Goal: Information Seeking & Learning: Understand process/instructions

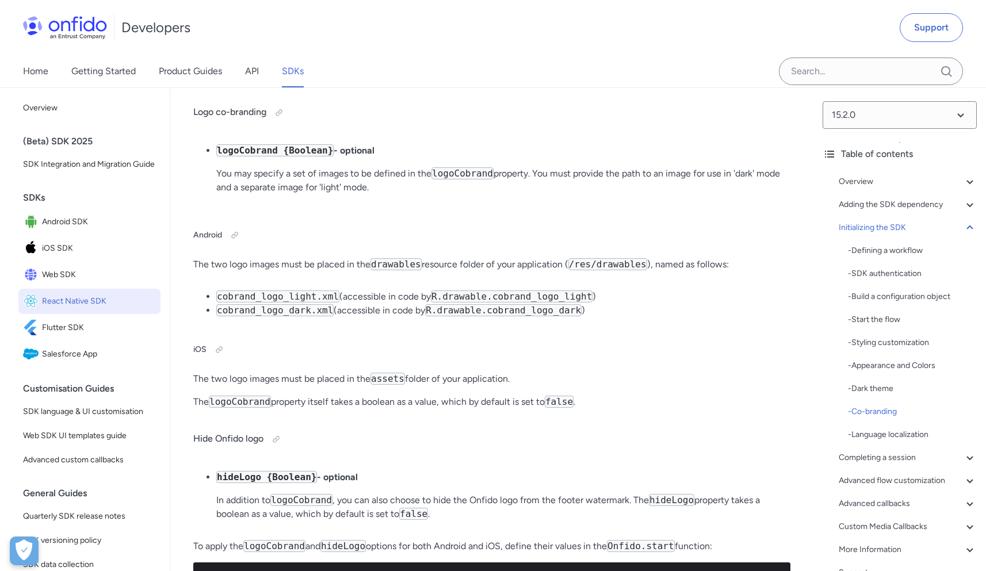
scroll to position [6723, 0]
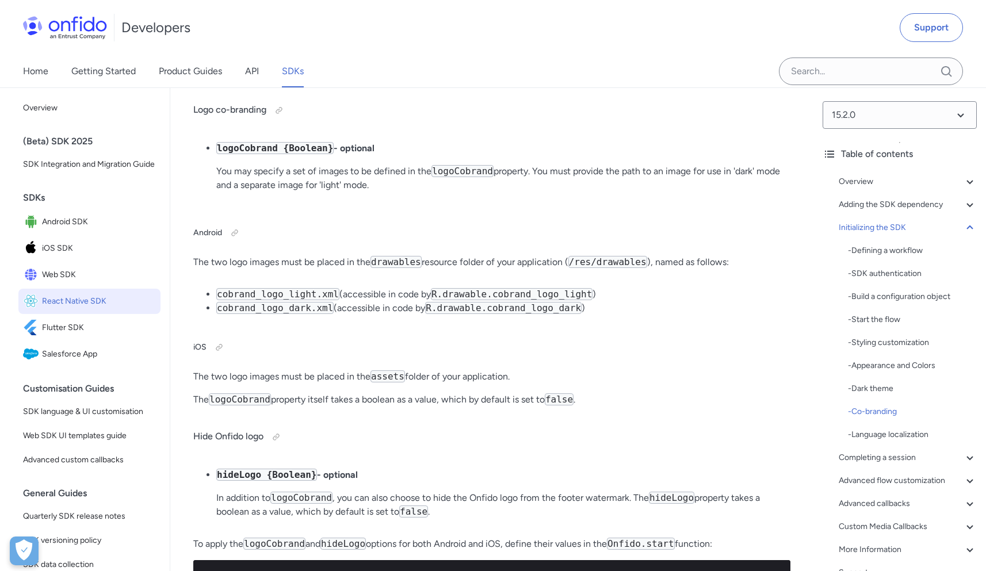
click at [403, 268] on code "drawables" at bounding box center [396, 262] width 51 height 12
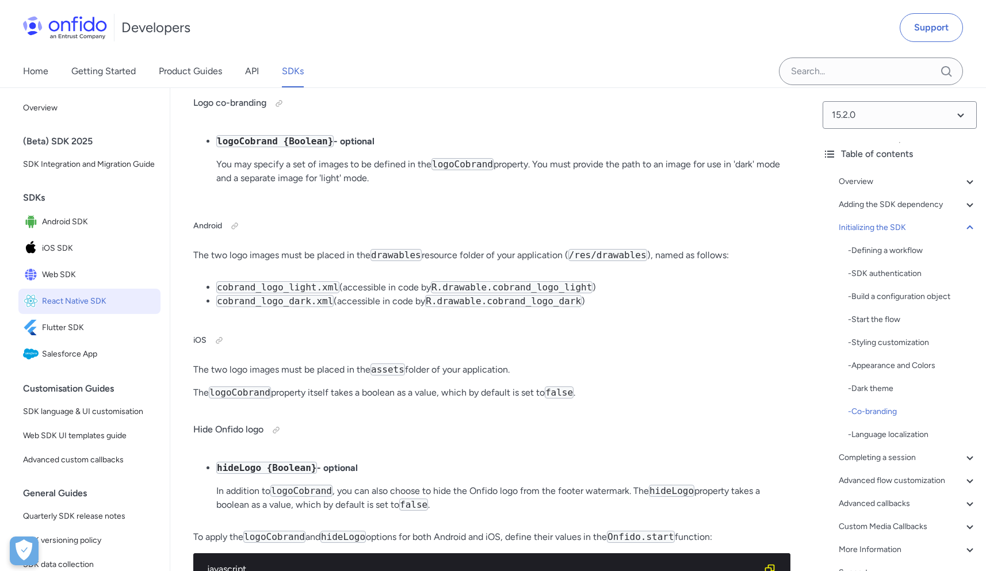
scroll to position [6734, 0]
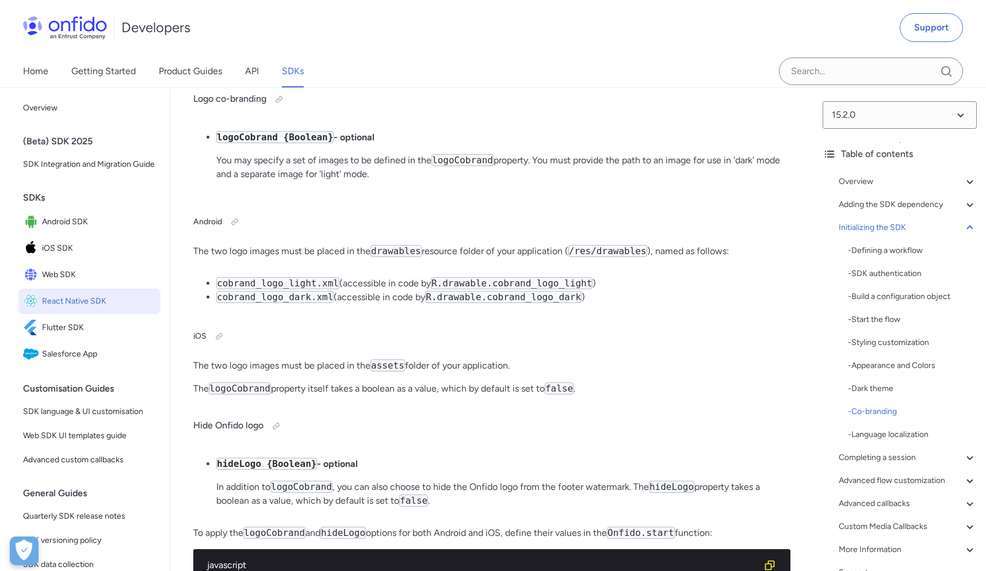
click at [472, 289] on code "R.drawable.cobrand_logo_light" at bounding box center [512, 283] width 162 height 12
click at [253, 289] on code "cobrand_logo_light.xml" at bounding box center [277, 283] width 123 height 12
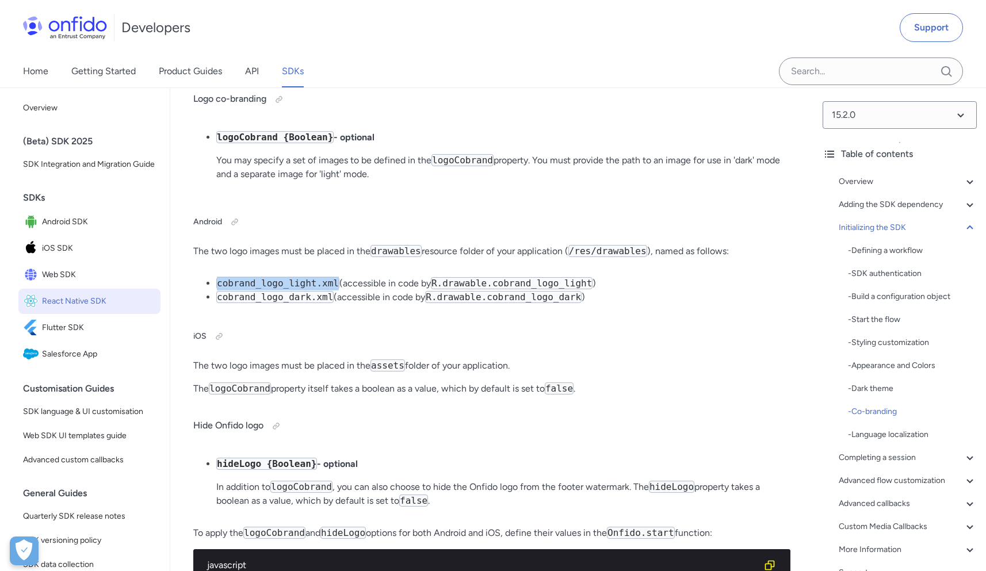
click at [253, 289] on code "cobrand_logo_light.xml" at bounding box center [277, 283] width 123 height 12
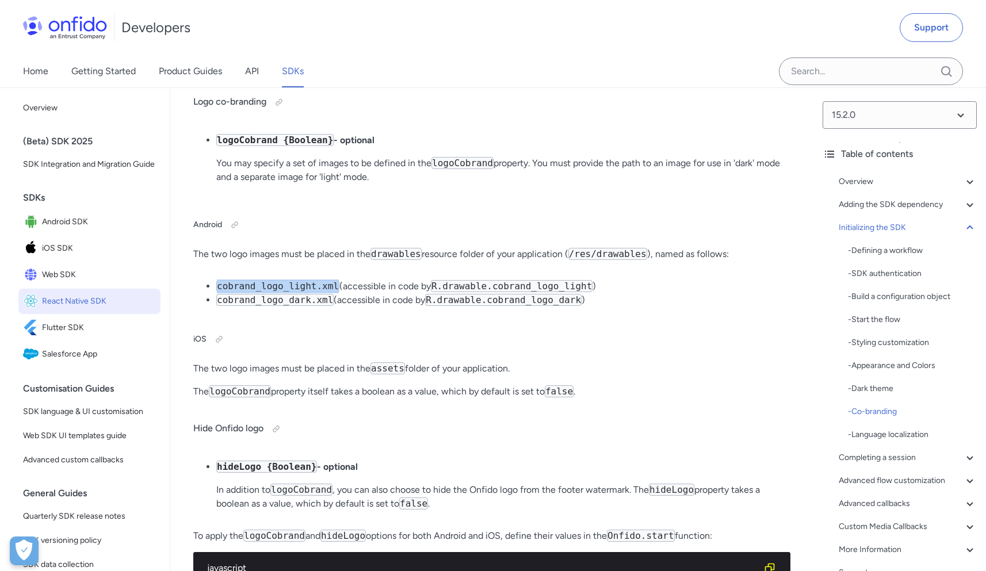
scroll to position [6677, 0]
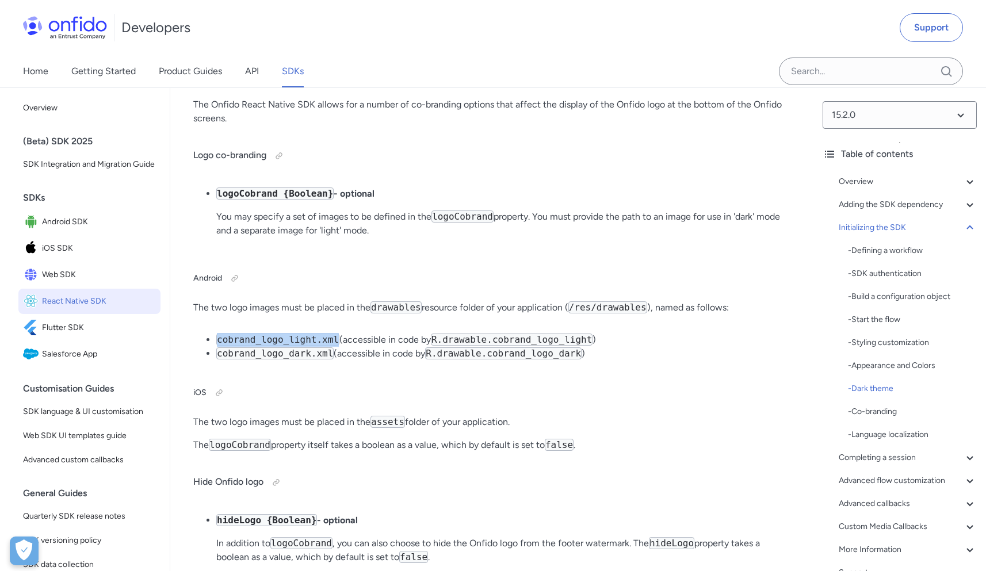
click at [256, 346] on code "cobrand_logo_light.xml" at bounding box center [277, 340] width 123 height 12
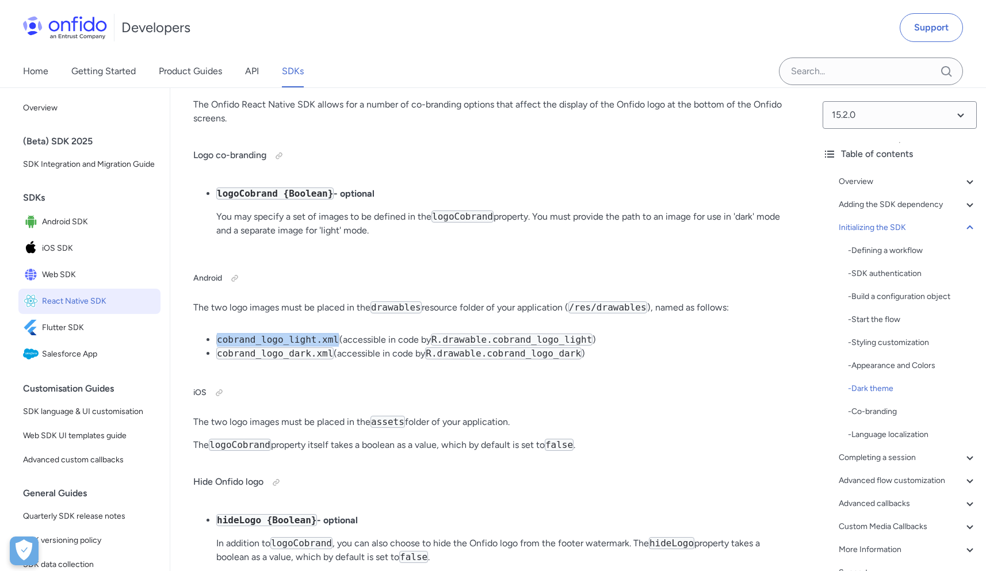
click at [256, 346] on code "cobrand_logo_light.xml" at bounding box center [277, 340] width 123 height 12
click at [476, 238] on li "logoCobrand {Boolean} - optional You may specify a set of images to be defined …" at bounding box center [503, 212] width 574 height 51
click at [437, 288] on h5 "Android" at bounding box center [491, 278] width 597 height 18
drag, startPoint x: 219, startPoint y: 455, endPoint x: 340, endPoint y: 454, distance: 120.9
click at [340, 347] on li "cobrand_logo_light.xml (accessible in code by R.drawable.cobrand_logo_light )" at bounding box center [503, 340] width 574 height 14
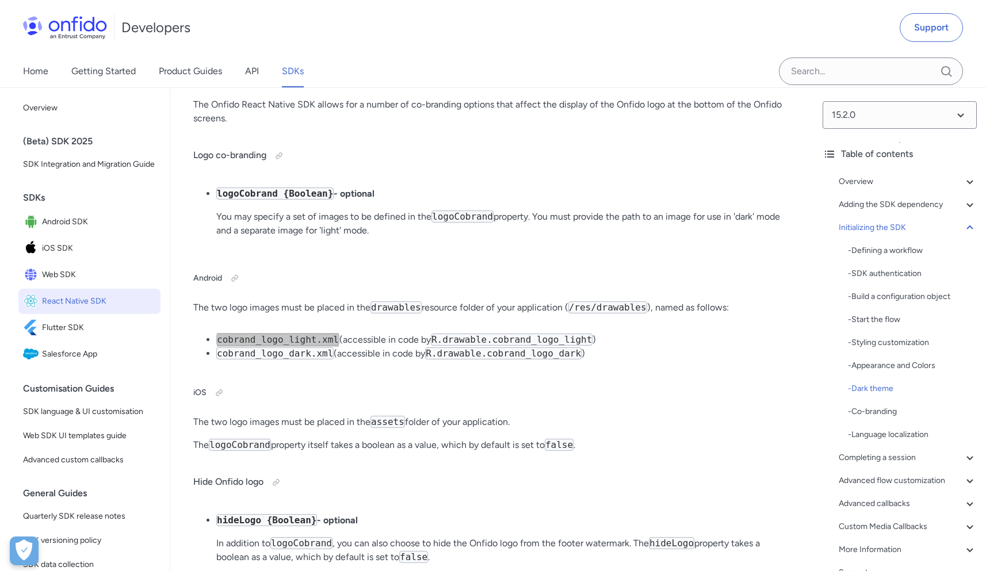
click at [272, 346] on code "cobrand_logo_light.xml" at bounding box center [277, 340] width 123 height 12
click at [250, 346] on code "cobrand_logo_light.xml" at bounding box center [277, 340] width 123 height 12
click at [226, 346] on code "cobrand_logo_light.xml" at bounding box center [277, 340] width 123 height 12
drag, startPoint x: 218, startPoint y: 455, endPoint x: 318, endPoint y: 457, distance: 99.6
click at [318, 346] on code "cobrand_logo_light.xml" at bounding box center [277, 340] width 123 height 12
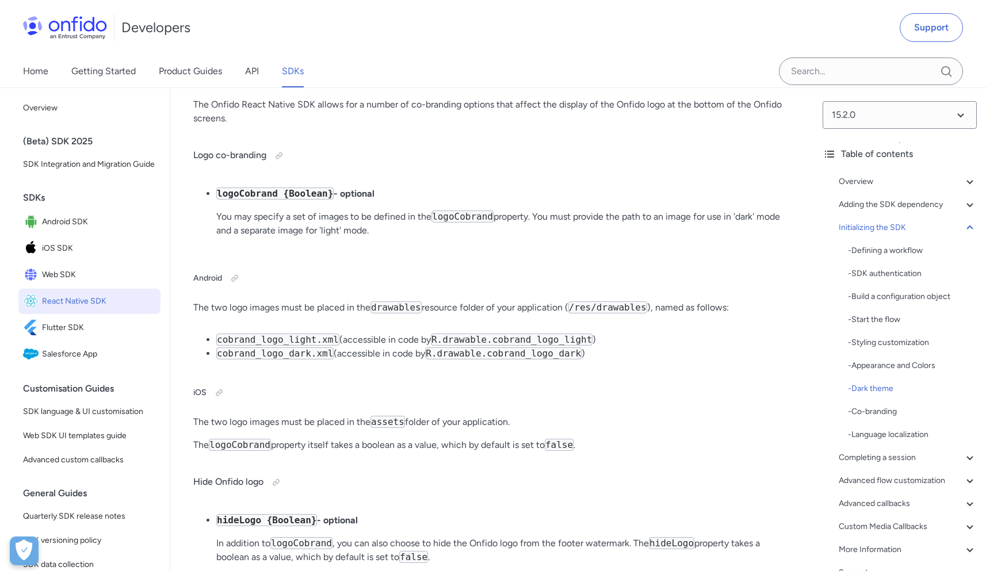
click at [252, 347] on li "cobrand_logo_light.xml (accessible in code by R.drawable.cobrand_logo_light )" at bounding box center [503, 340] width 574 height 14
drag, startPoint x: 219, startPoint y: 456, endPoint x: 340, endPoint y: 461, distance: 120.4
click at [340, 347] on li "cobrand_logo_light.xml (accessible in code by R.drawable.cobrand_logo_light )" at bounding box center [503, 340] width 574 height 14
click at [333, 346] on code "cobrand_logo_light.xml" at bounding box center [277, 340] width 123 height 12
drag, startPoint x: 318, startPoint y: 460, endPoint x: 336, endPoint y: 462, distance: 17.9
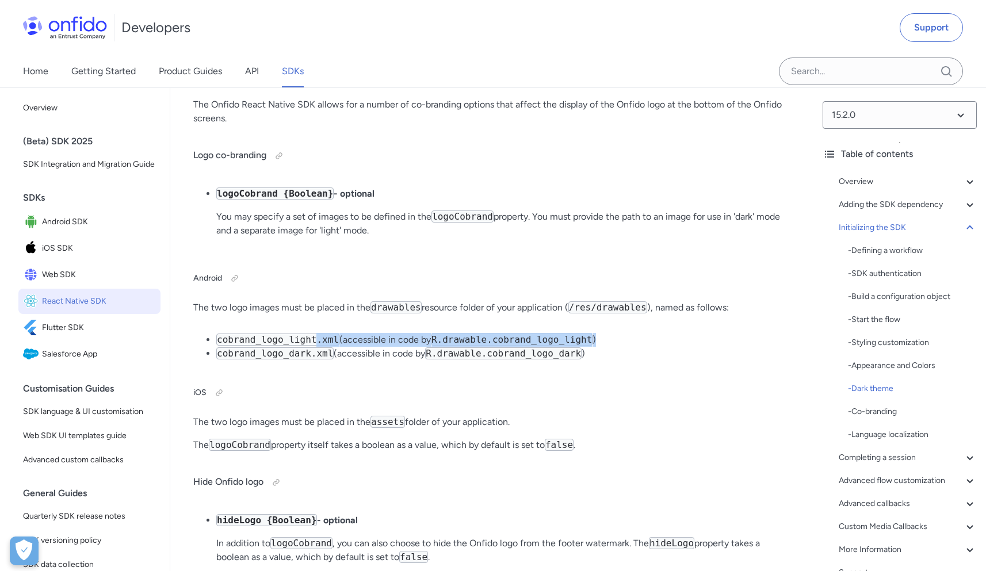
click at [336, 347] on li "cobrand_logo_light.xml (accessible in code by R.drawable.cobrand_logo_light )" at bounding box center [503, 340] width 574 height 14
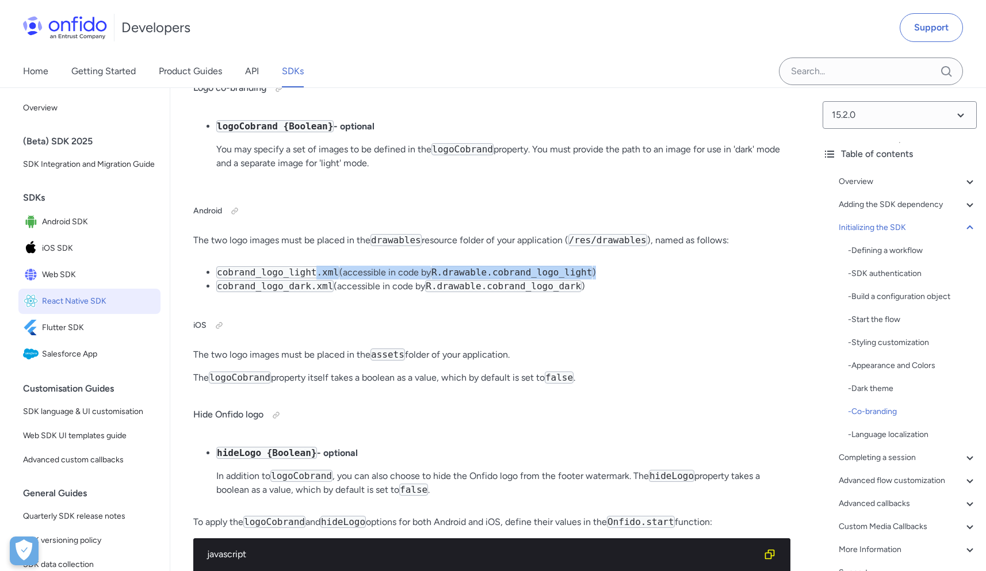
scroll to position [6747, 0]
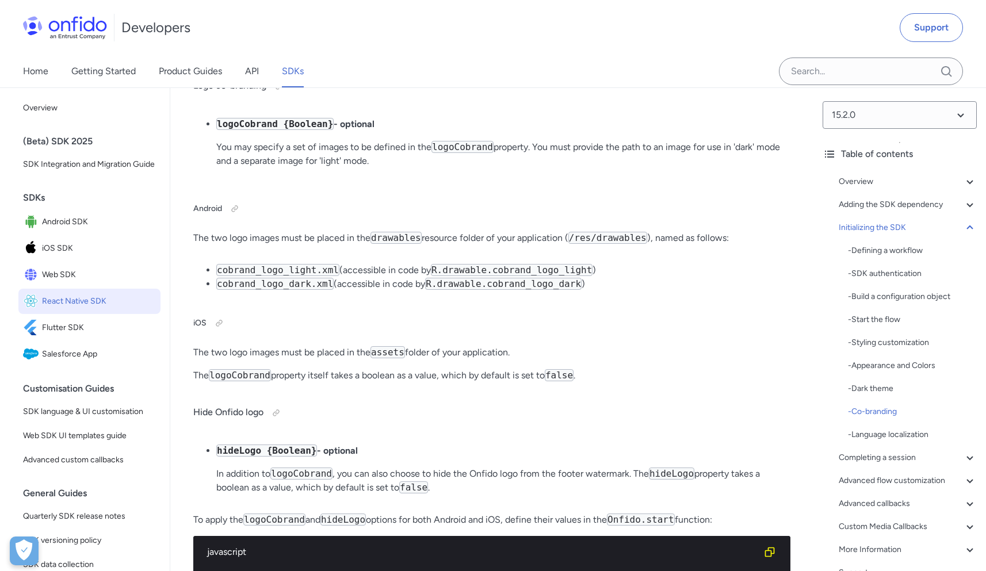
click at [248, 382] on code "logoCobrand" at bounding box center [240, 375] width 62 height 12
copy code "logoCobrand"
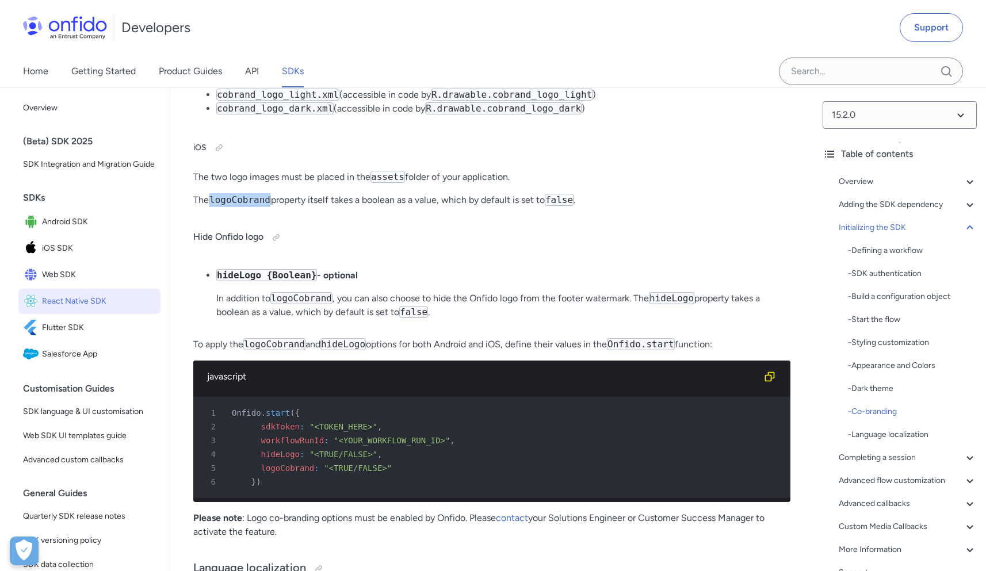
scroll to position [6902, 0]
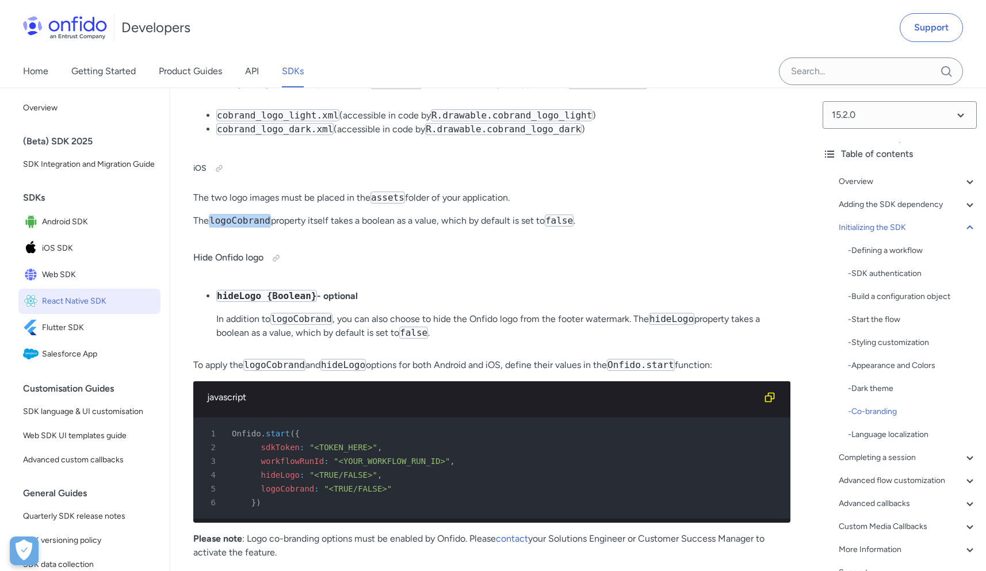
click at [262, 227] on code "logoCobrand" at bounding box center [240, 221] width 62 height 12
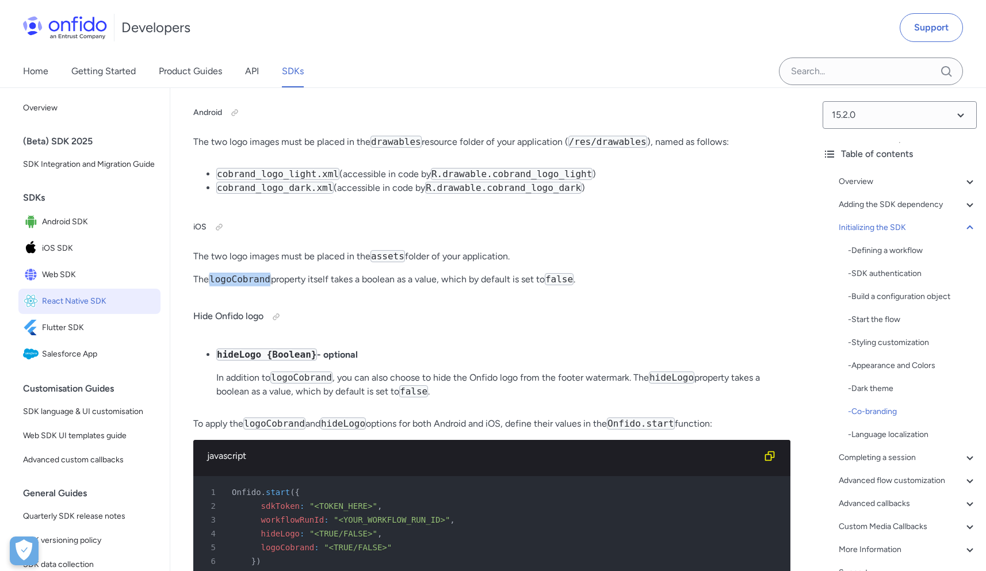
scroll to position [6841, 0]
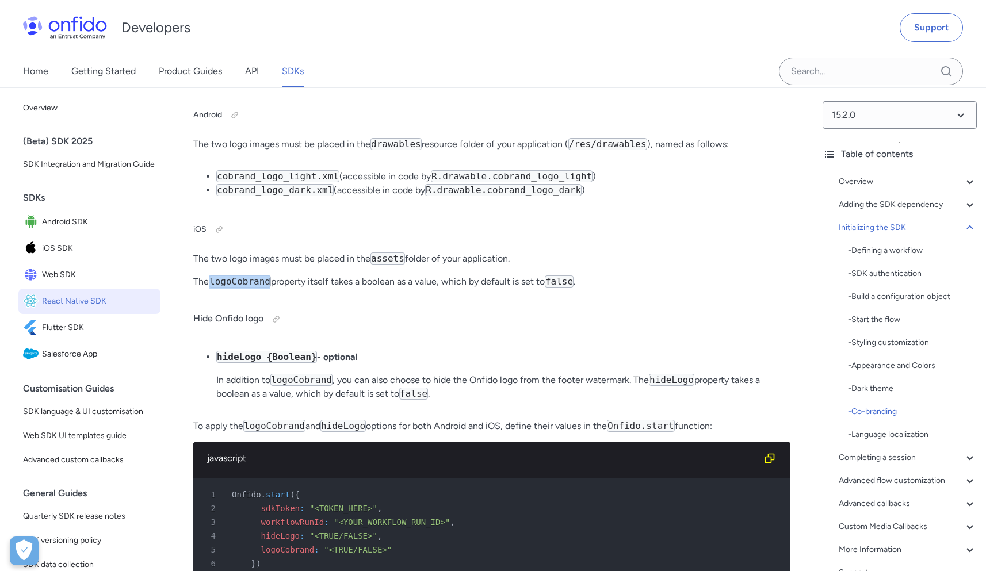
drag, startPoint x: 437, startPoint y: 291, endPoint x: 597, endPoint y: 291, distance: 160.0
click at [597, 184] on li "cobrand_logo_light.xml (accessible in code by R.drawable.cobrand_logo_light )" at bounding box center [503, 177] width 574 height 14
drag, startPoint x: 431, startPoint y: 305, endPoint x: 627, endPoint y: 314, distance: 195.9
click at [627, 314] on div "Overview The Onfido Smart Capture SDKs provide a set of screens and functionali…" at bounding box center [491, 312] width 597 height 14102
click at [290, 239] on h5 "iOS" at bounding box center [491, 229] width 597 height 18
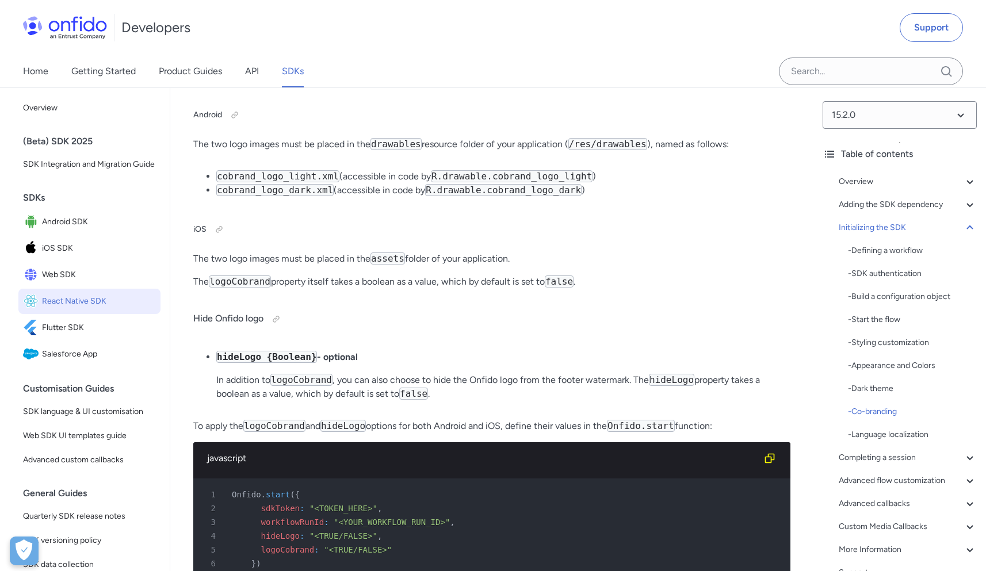
click at [344, 184] on li "cobrand_logo_light.xml (accessible in code by R.drawable.cobrand_logo_light )" at bounding box center [503, 177] width 574 height 14
click at [383, 184] on li "cobrand_logo_light.xml (accessible in code by R.drawable.cobrand_logo_light )" at bounding box center [503, 177] width 574 height 14
drag, startPoint x: 340, startPoint y: 291, endPoint x: 214, endPoint y: 293, distance: 125.5
click at [214, 197] on ul "cobrand_logo_light.xml (accessible in code by R.drawable.cobrand_logo_light ) c…" at bounding box center [491, 184] width 597 height 28
copy code "cobrand_logo_light.xml"
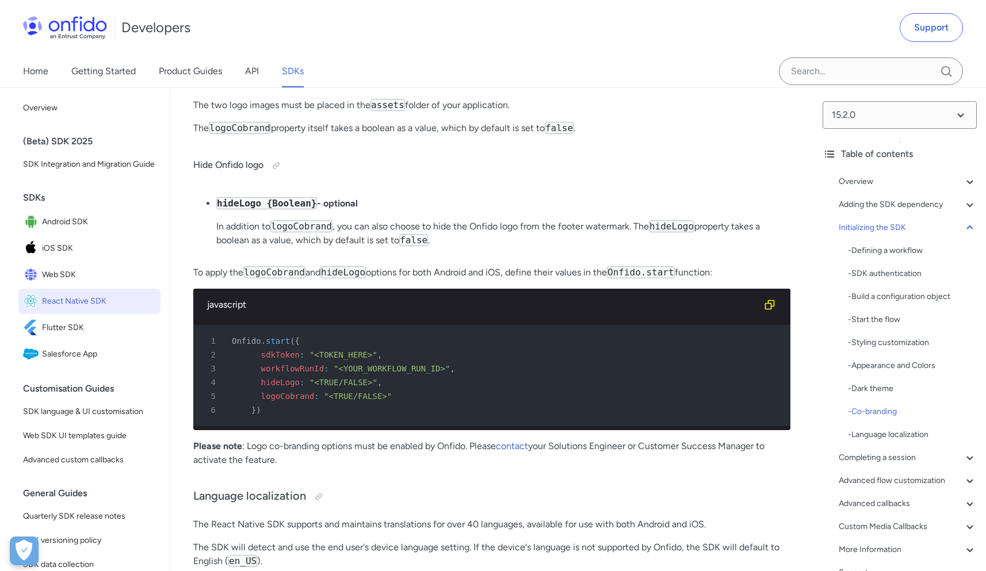
scroll to position [6881, 0]
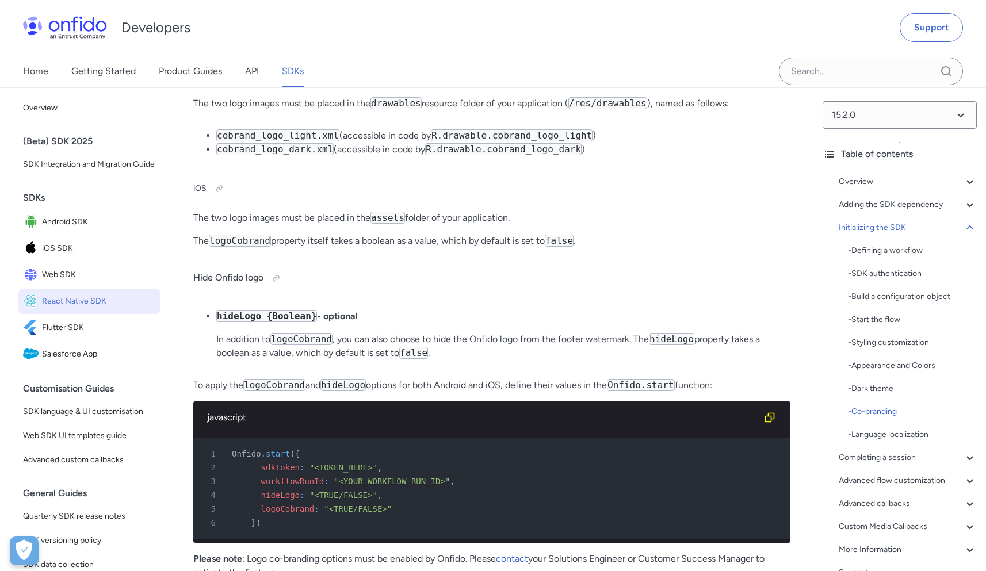
click at [391, 224] on code "assets" at bounding box center [388, 218] width 35 height 12
drag, startPoint x: 526, startPoint y: 334, endPoint x: 431, endPoint y: 325, distance: 95.5
click at [525, 225] on p "The two logo images must be placed in the assets folder of your application." at bounding box center [491, 218] width 597 height 14
click at [397, 224] on code "assets" at bounding box center [388, 218] width 35 height 12
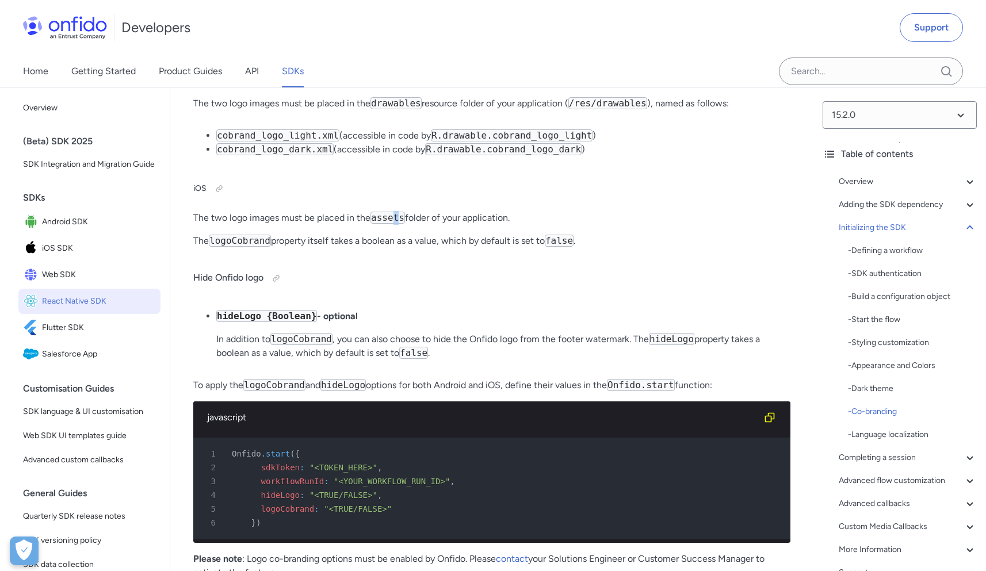
click at [397, 224] on code "assets" at bounding box center [388, 218] width 35 height 12
click at [390, 224] on code "assets" at bounding box center [388, 218] width 35 height 12
click at [73, 310] on span "React Native SDK" at bounding box center [99, 302] width 114 height 16
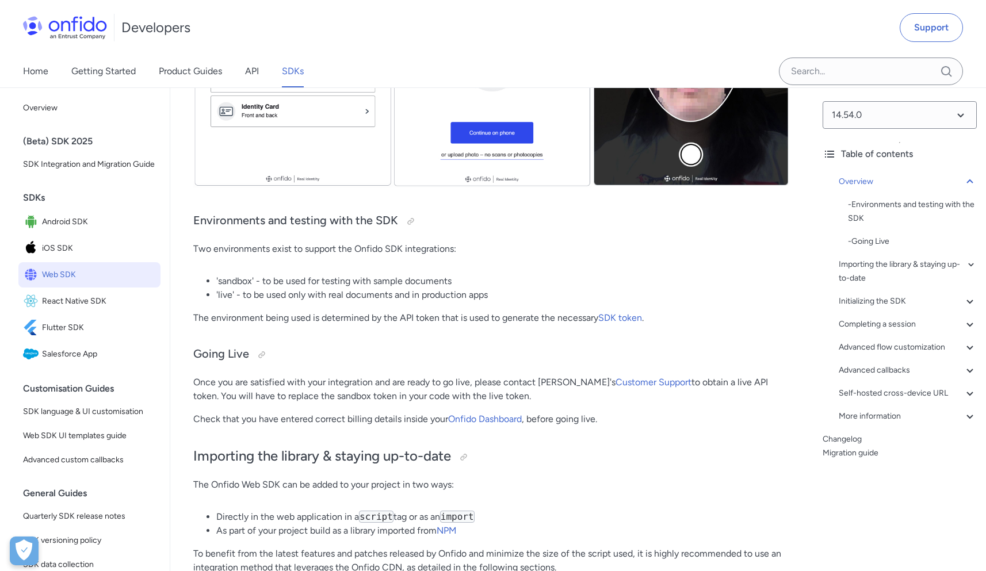
scroll to position [588, 0]
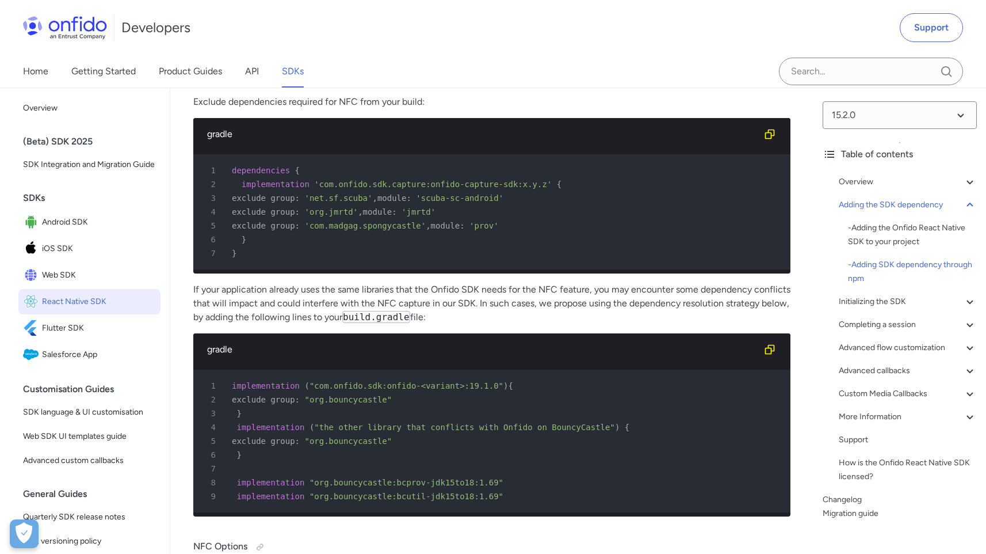
scroll to position [6709, 0]
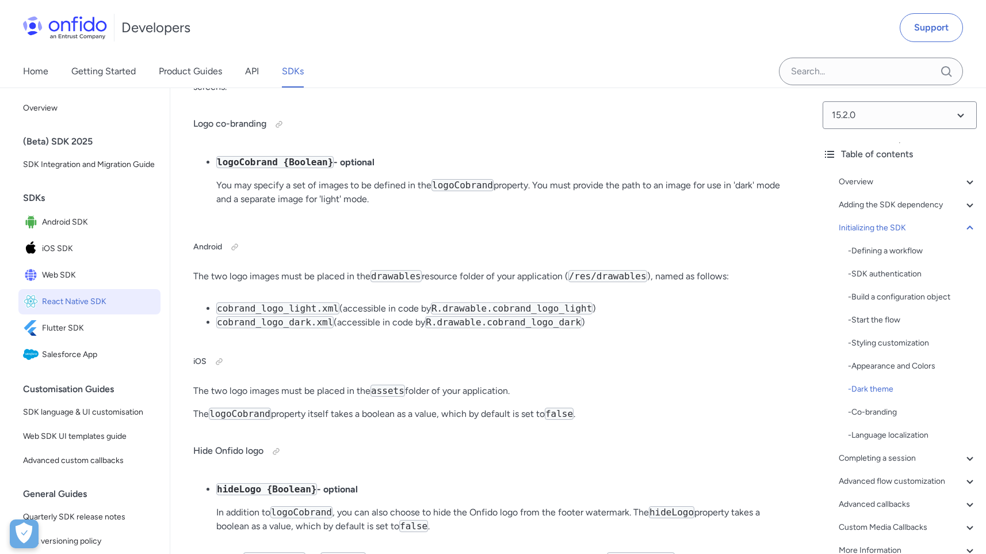
click at [455, 169] on p "logoCobrand {Boolean} - optional" at bounding box center [503, 162] width 574 height 14
click at [365, 206] on p "You may specify a set of images to be defined in the logoCobrand property. You …" at bounding box center [503, 192] width 574 height 28
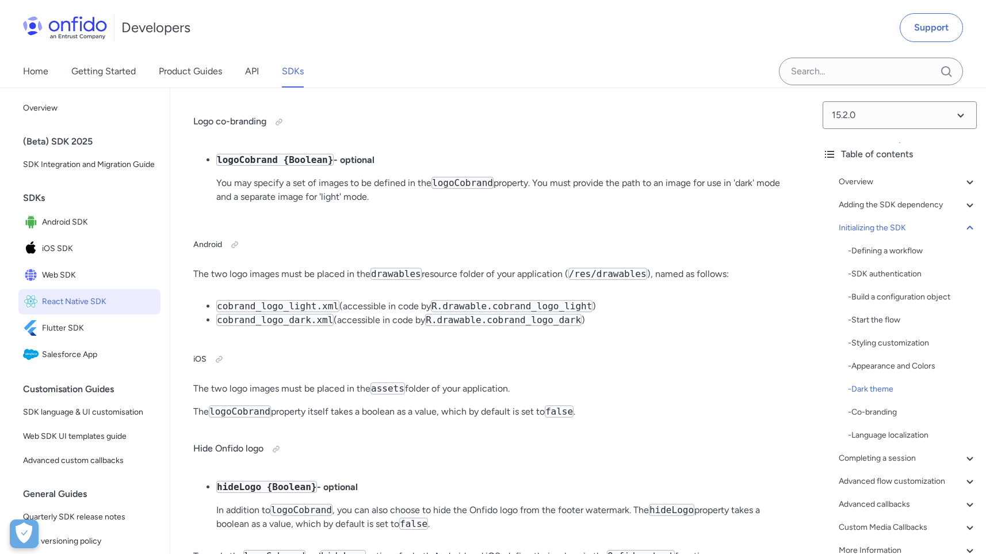
click at [226, 312] on code "cobrand_logo_light.xml" at bounding box center [277, 306] width 123 height 12
drag, startPoint x: 218, startPoint y: 420, endPoint x: 317, endPoint y: 421, distance: 99.0
click at [317, 312] on code "cobrand_logo_light.xml" at bounding box center [277, 306] width 123 height 12
copy code "cobrand_logo_light"
drag, startPoint x: 218, startPoint y: 436, endPoint x: 310, endPoint y: 432, distance: 92.2
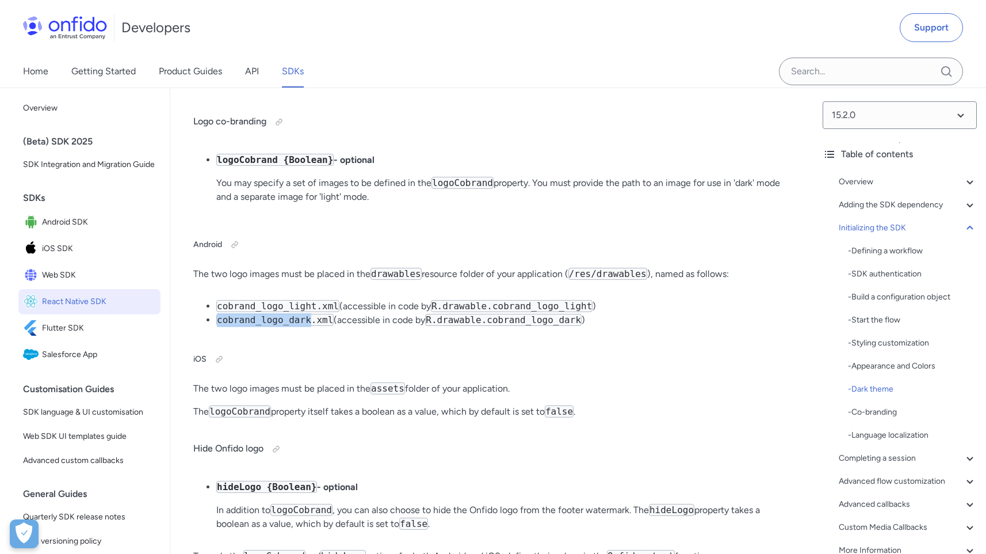
click at [310, 326] on code "cobrand_logo_dark.xml" at bounding box center [274, 320] width 117 height 12
copy code "cobrand_logo_dark"
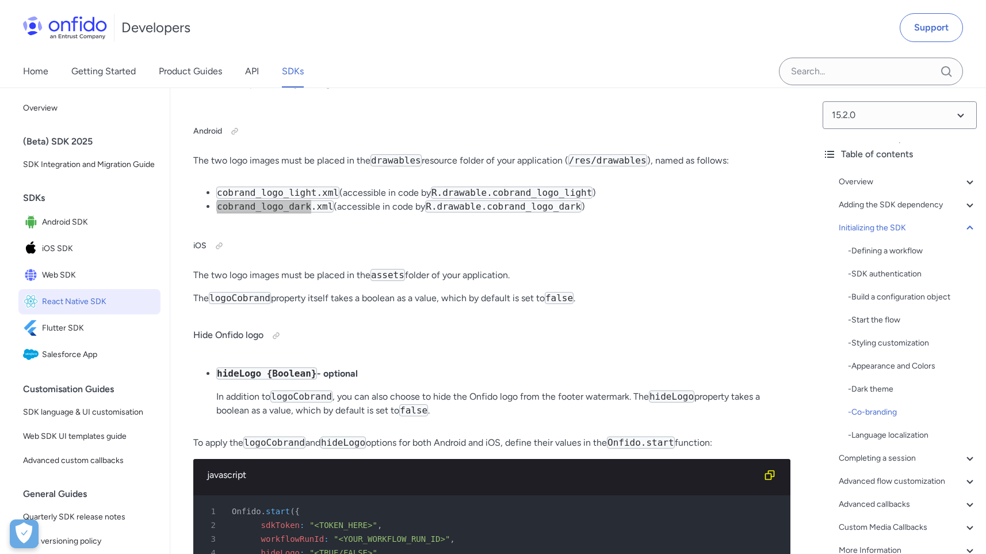
scroll to position [6822, 0]
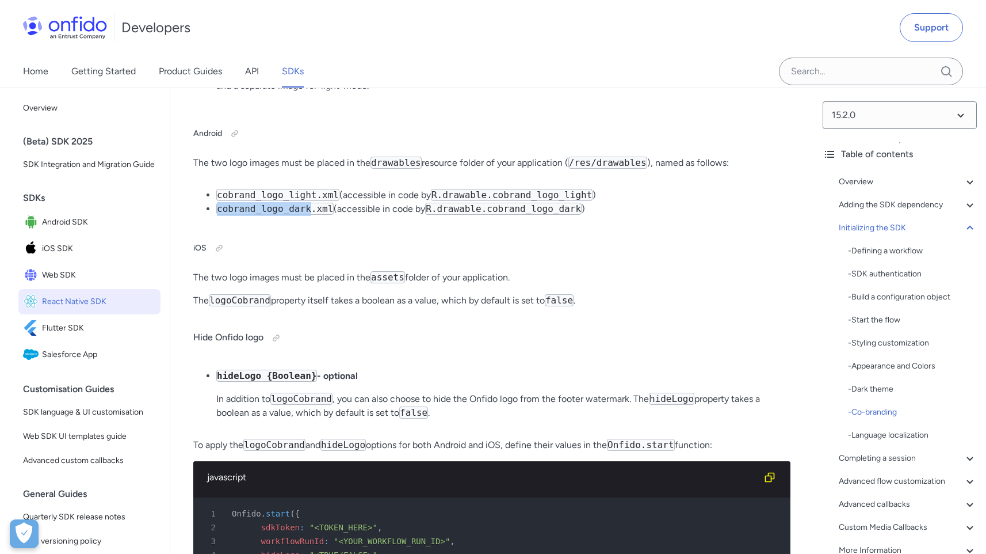
click at [280, 201] on code "cobrand_logo_light.xml" at bounding box center [277, 195] width 123 height 12
click at [280, 215] on code "cobrand_logo_dark.xml" at bounding box center [274, 209] width 117 height 12
click at [280, 201] on code "cobrand_logo_light.xml" at bounding box center [277, 195] width 123 height 12
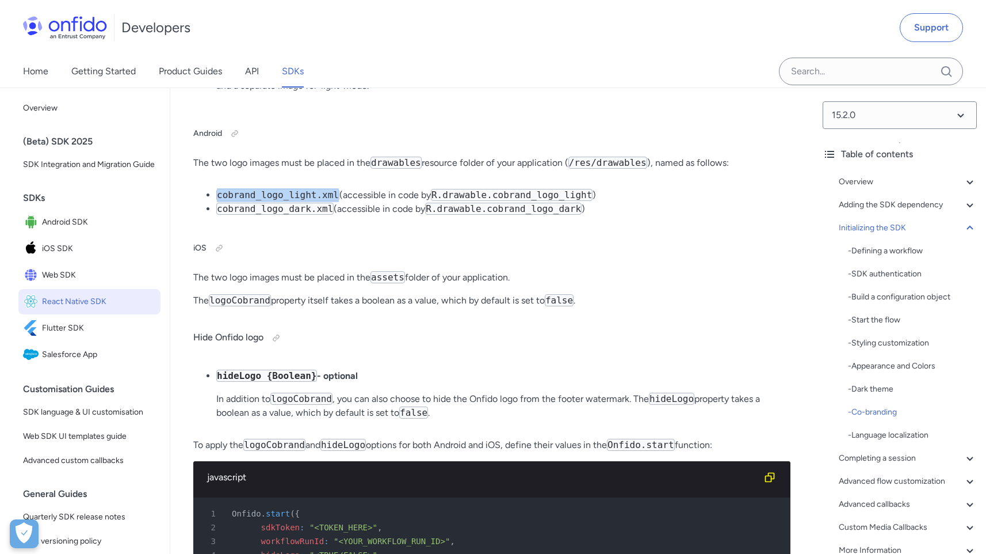
click at [280, 201] on code "cobrand_logo_light.xml" at bounding box center [277, 195] width 123 height 12
click at [284, 215] on code "cobrand_logo_dark.xml" at bounding box center [274, 209] width 117 height 12
click at [283, 201] on code "cobrand_logo_light.xml" at bounding box center [277, 195] width 123 height 12
click at [281, 215] on code "cobrand_logo_dark.xml" at bounding box center [274, 209] width 117 height 12
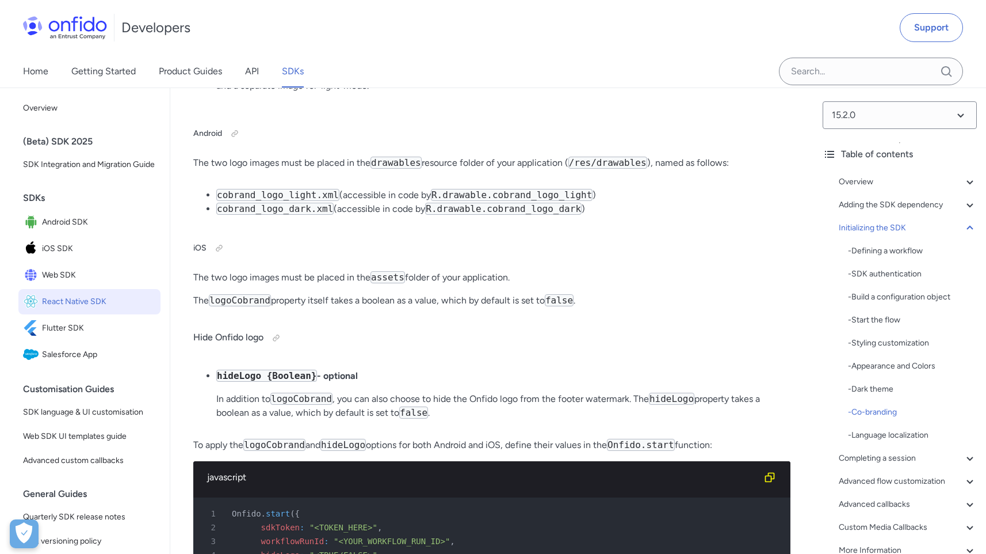
click at [242, 306] on code "logoCobrand" at bounding box center [240, 300] width 62 height 12
click at [299, 307] on p "The logoCobrand property itself takes a boolean as a value, which by default is…" at bounding box center [491, 301] width 597 height 14
drag, startPoint x: 337, startPoint y: 418, endPoint x: 509, endPoint y: 421, distance: 172.1
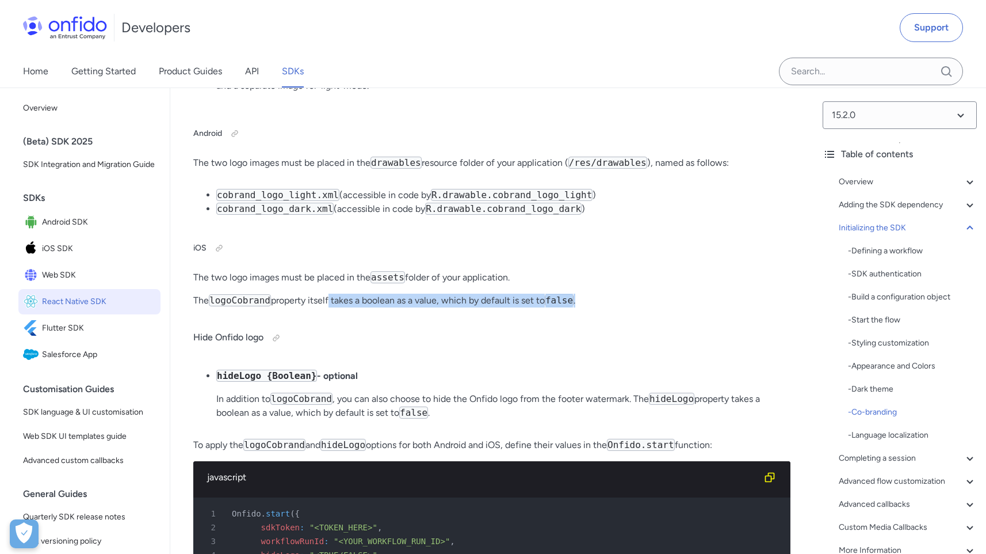
click at [498, 307] on p "The logoCobrand property itself takes a boolean as a value, which by default is…" at bounding box center [491, 301] width 597 height 14
click at [529, 307] on p "The logoCobrand property itself takes a boolean as a value, which by default is…" at bounding box center [491, 301] width 597 height 14
click at [609, 307] on p "The logoCobrand property itself takes a boolean as a value, which by default is…" at bounding box center [491, 301] width 597 height 14
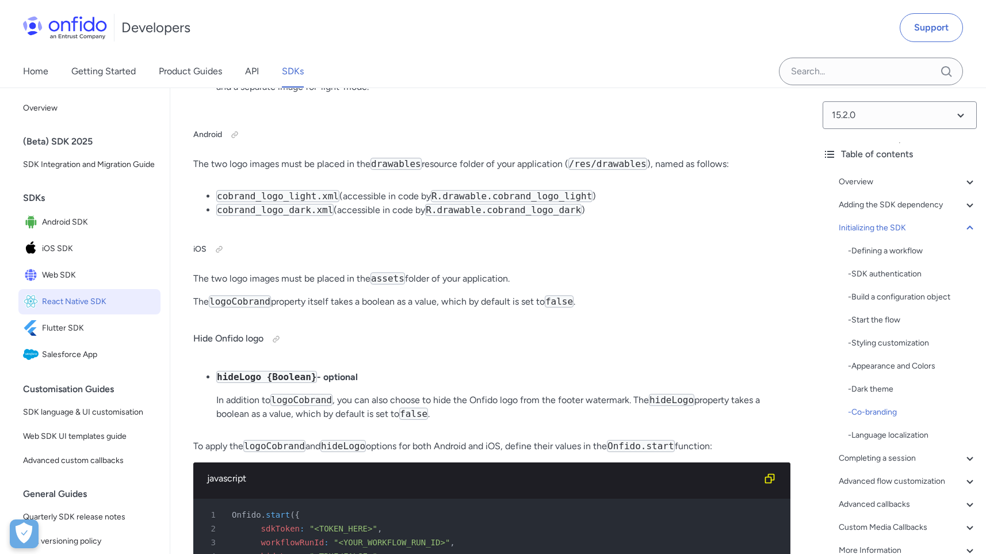
scroll to position [6785, 0]
